Goal: Transaction & Acquisition: Purchase product/service

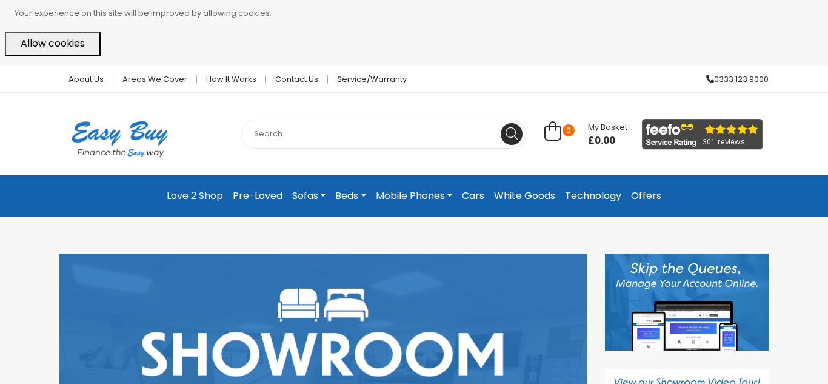
click at [208, 195] on link "Love 2 Shop" at bounding box center [195, 196] width 66 height 22
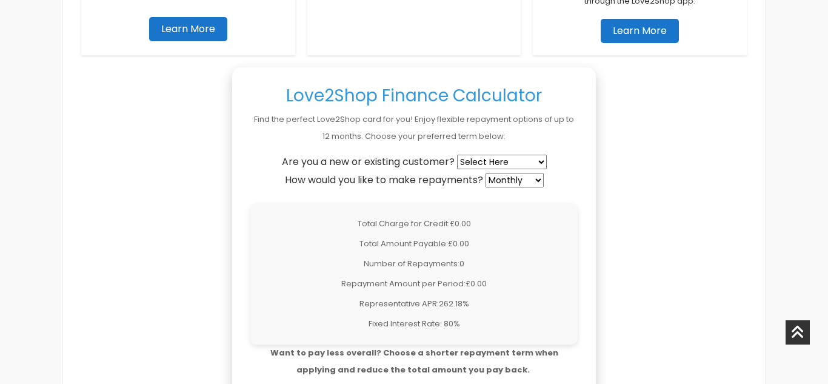
scroll to position [995, 0]
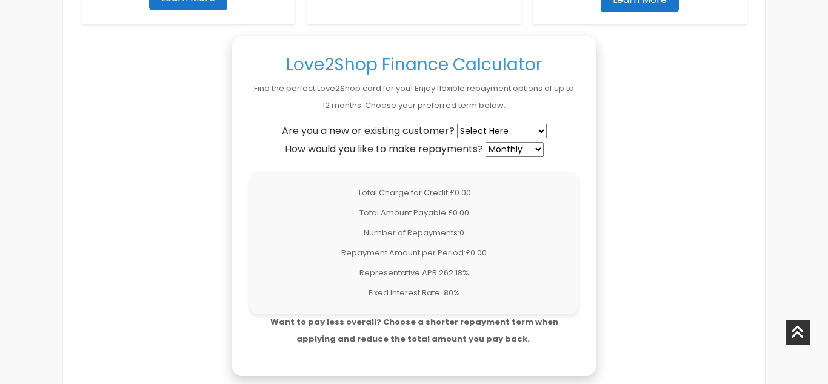
click at [527, 126] on select "Select Here New Customer Existing Customer" at bounding box center [502, 131] width 90 height 15
select select "existing"
click at [459, 124] on select "Select Here New Customer Existing Customer" at bounding box center [502, 131] width 90 height 15
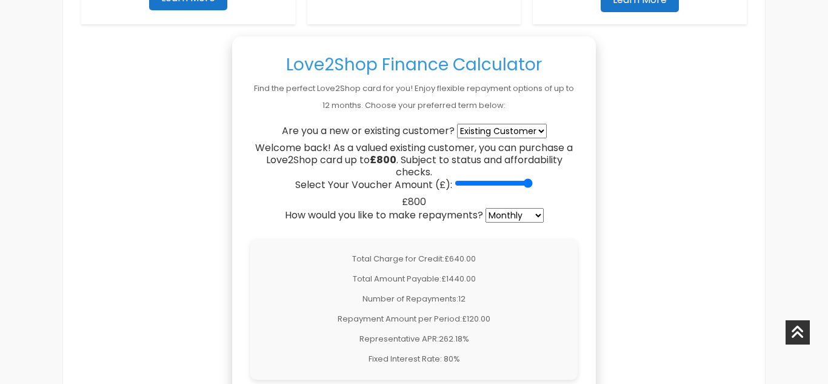
drag, startPoint x: 460, startPoint y: 184, endPoint x: 553, endPoint y: 180, distance: 93.5
type input "800"
click at [533, 180] on input "Select Your Voucher Amount (£):" at bounding box center [494, 183] width 78 height 10
